Goal: Task Accomplishment & Management: Manage account settings

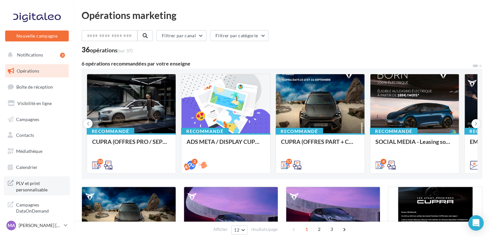
click at [26, 188] on span "PLV et print personnalisable" at bounding box center [41, 186] width 50 height 14
click at [38, 89] on span "Boîte de réception" at bounding box center [34, 86] width 37 height 5
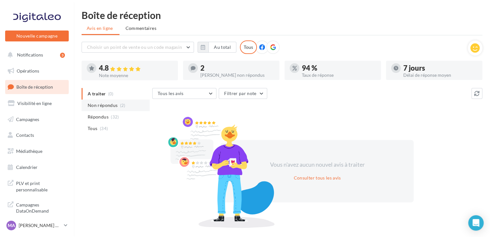
click at [116, 104] on span "Non répondus" at bounding box center [103, 105] width 30 height 6
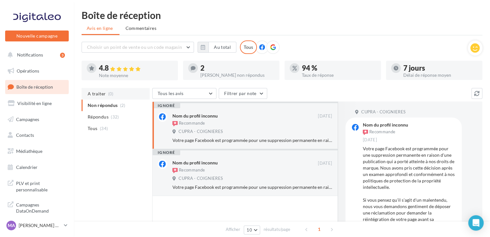
click at [113, 97] on li "A traiter (0)" at bounding box center [116, 94] width 68 height 12
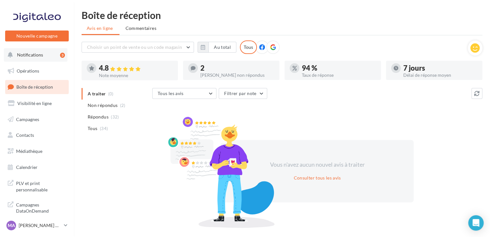
click at [47, 56] on button "Notifications 3" at bounding box center [36, 54] width 64 height 13
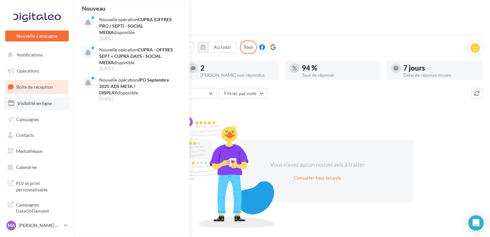
click at [27, 104] on span "Visibilité en ligne" at bounding box center [34, 103] width 34 height 5
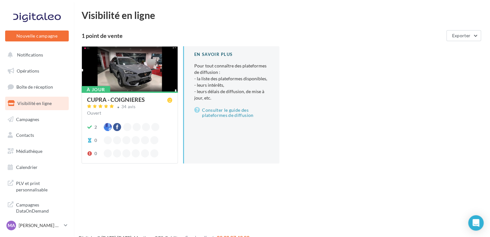
click at [147, 97] on div "CUPRA - COIGNIERES" at bounding box center [128, 100] width 83 height 7
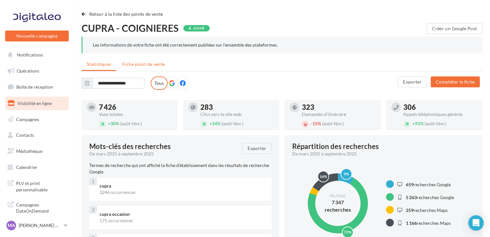
click at [153, 61] on li "Fiche point de vente" at bounding box center [143, 64] width 53 height 12
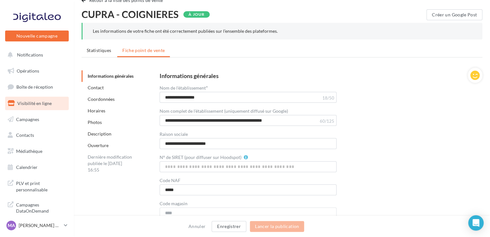
scroll to position [15, 0]
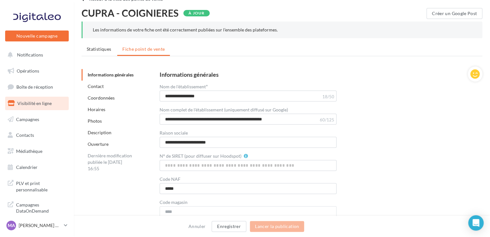
click at [89, 124] on div "Photos" at bounding box center [130, 121] width 96 height 12
click at [89, 122] on link "Photos" at bounding box center [95, 120] width 14 height 5
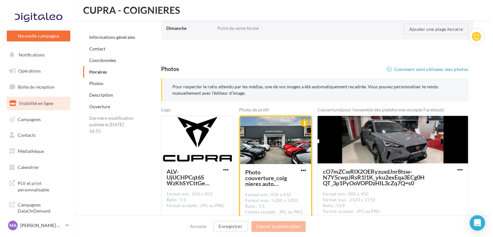
scroll to position [888, 0]
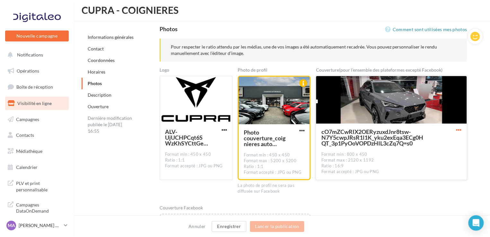
click at [460, 128] on span "button" at bounding box center [458, 129] width 5 height 5
click at [440, 139] on button "Remplacer l'image" at bounding box center [429, 143] width 68 height 17
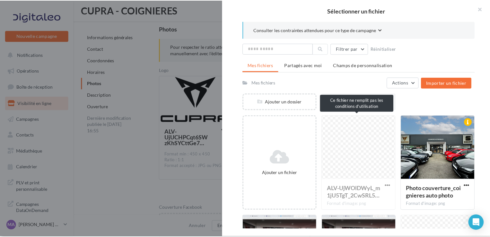
scroll to position [28, 0]
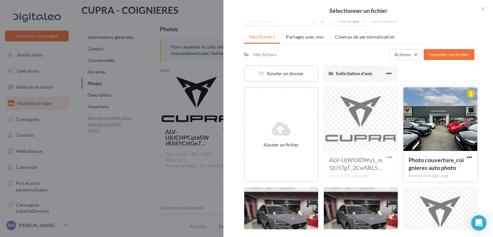
click at [446, 117] on div at bounding box center [441, 119] width 74 height 64
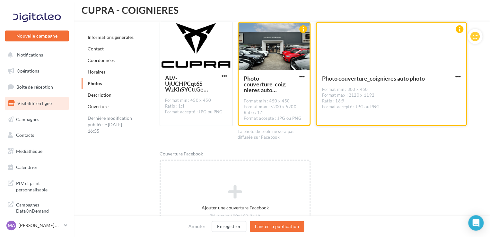
scroll to position [947, 0]
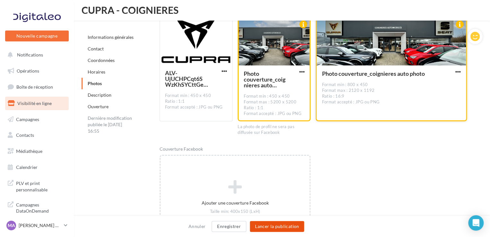
click at [271, 227] on button "Lancer la publication" at bounding box center [277, 226] width 54 height 11
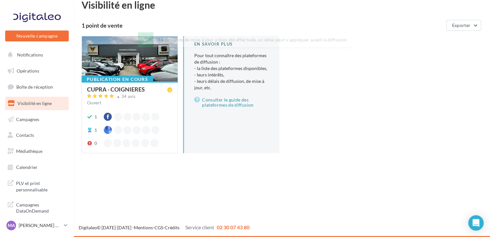
scroll to position [10, 0]
